Goal: Purchase product/service

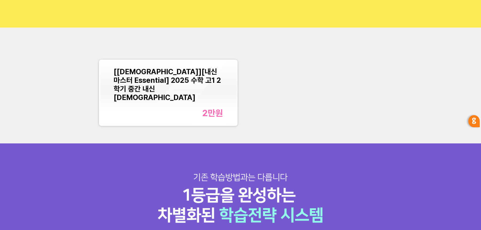
scroll to position [35, 0]
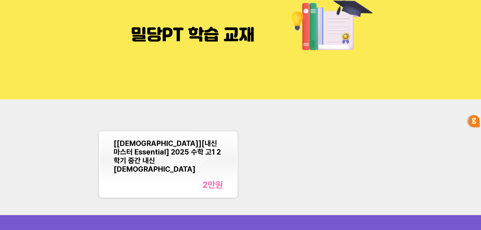
click at [207, 182] on div "2만 원" at bounding box center [212, 185] width 21 height 10
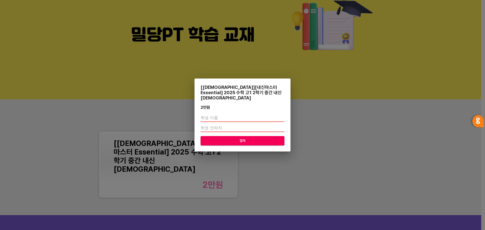
click at [217, 114] on input "text" at bounding box center [243, 118] width 84 height 8
type input "장소담"
click at [212, 125] on input "number" at bounding box center [243, 128] width 84 height 8
click at [283, 128] on input "number" at bounding box center [243, 128] width 84 height 8
click at [230, 126] on input "number" at bounding box center [243, 128] width 84 height 8
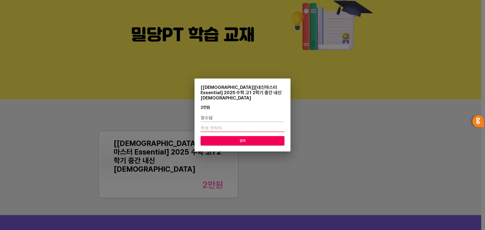
click at [229, 126] on input "number" at bounding box center [243, 128] width 84 height 8
type input "01075580069"
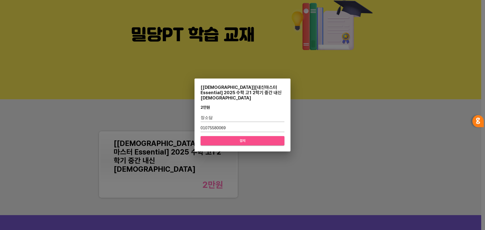
click at [242, 139] on span "결제" at bounding box center [243, 141] width 76 height 6
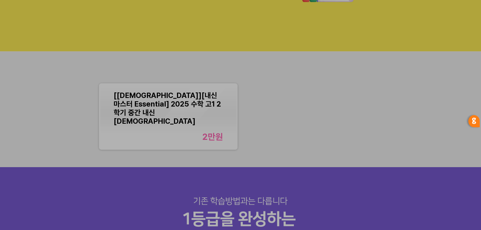
scroll to position [371, 0]
